Goal: Task Accomplishment & Management: Use online tool/utility

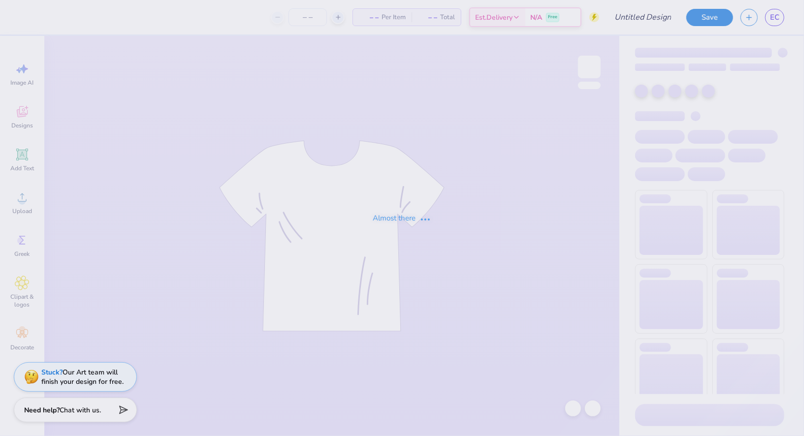
type input "[PERSON_NAME] : [US_STATE][GEOGRAPHIC_DATA]"
type input "24"
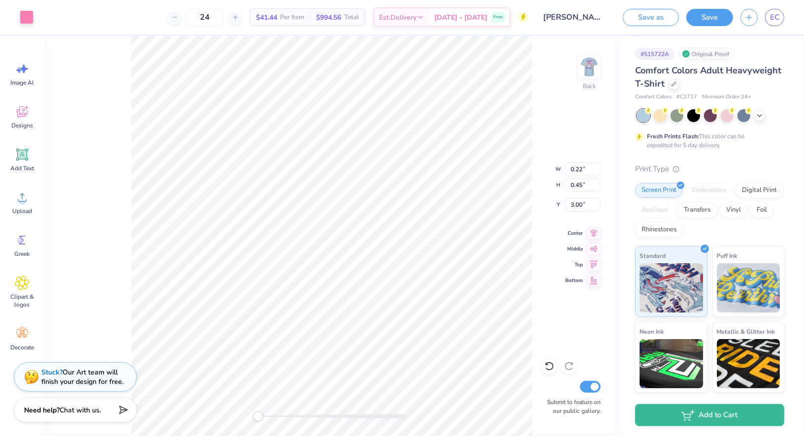
click at [551, 102] on div "Back W 0.22 0.22 " H 0.45 0.45 " Y 3.00 3.00 " Center Middle Top Bottom Submit …" at bounding box center [331, 236] width 575 height 400
click at [586, 71] on img at bounding box center [588, 66] width 39 height 39
click at [38, 371] on img at bounding box center [31, 375] width 15 height 15
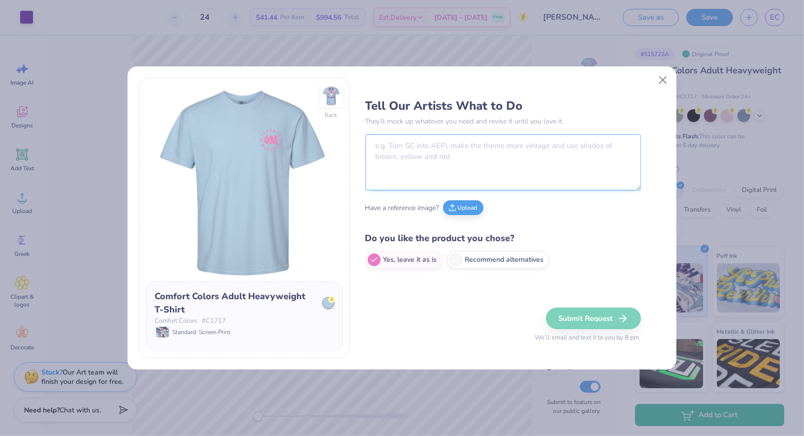
click at [455, 161] on textarea at bounding box center [503, 162] width 276 height 56
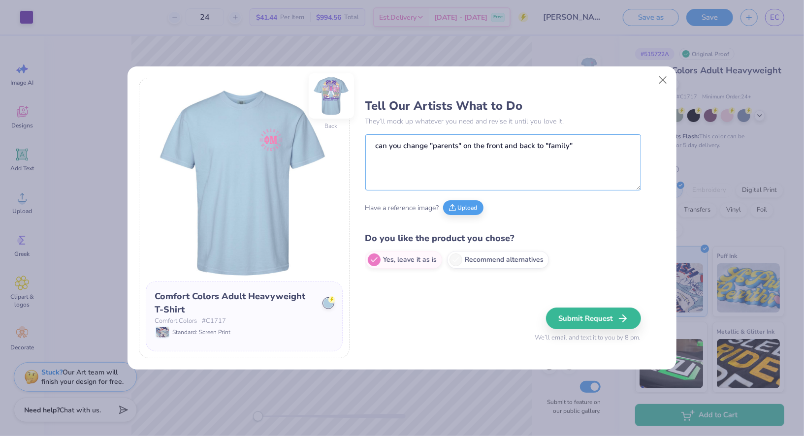
type textarea "can you change "parents" on the front and back to "family""
click at [334, 104] on img at bounding box center [331, 95] width 45 height 45
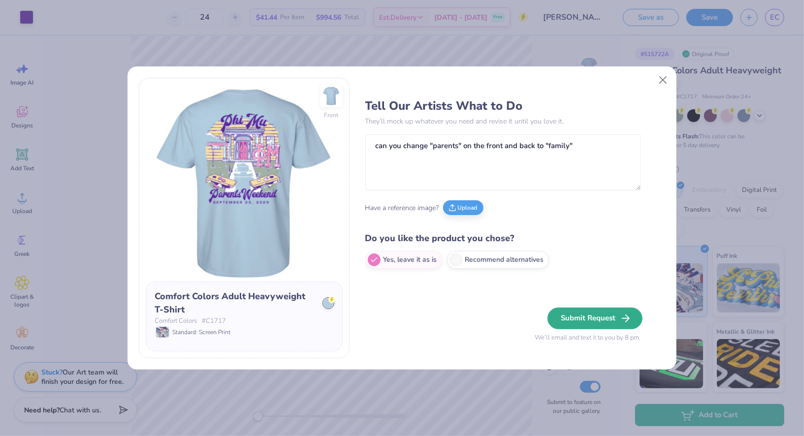
click at [593, 329] on button "Submit Request" at bounding box center [594, 319] width 95 height 22
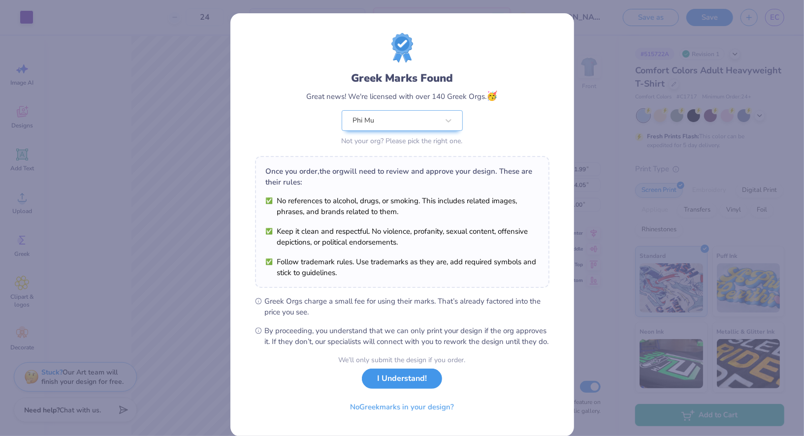
click at [399, 386] on button "I Understand!" at bounding box center [402, 379] width 80 height 20
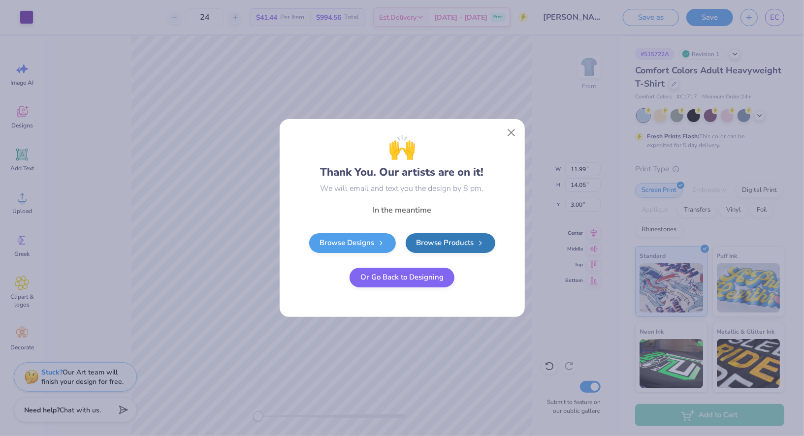
click at [399, 281] on button "Or Go Back to Designing" at bounding box center [401, 278] width 105 height 20
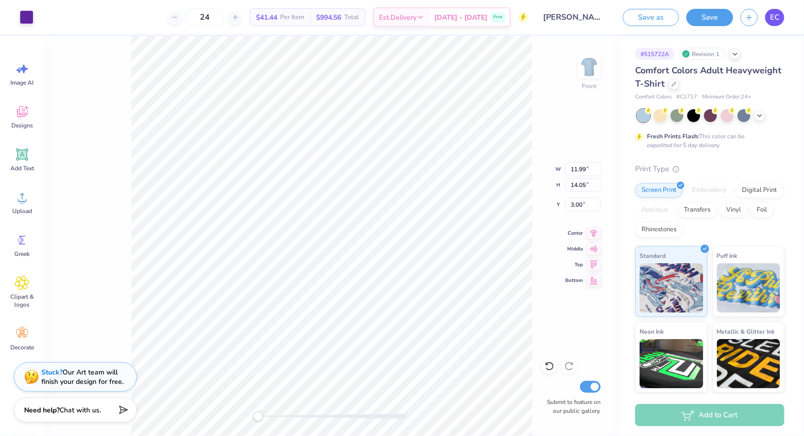
click at [782, 17] on link "EC" at bounding box center [774, 17] width 19 height 17
